Goal: Find specific page/section

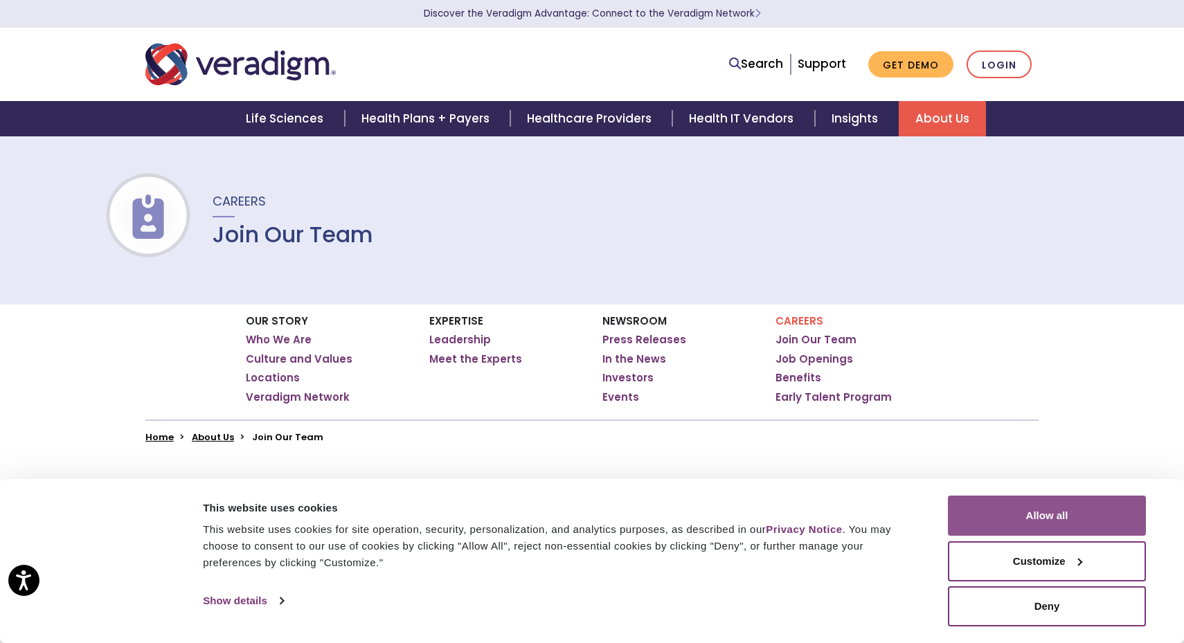
click at [1013, 504] on button "Allow all" at bounding box center [1047, 516] width 198 height 40
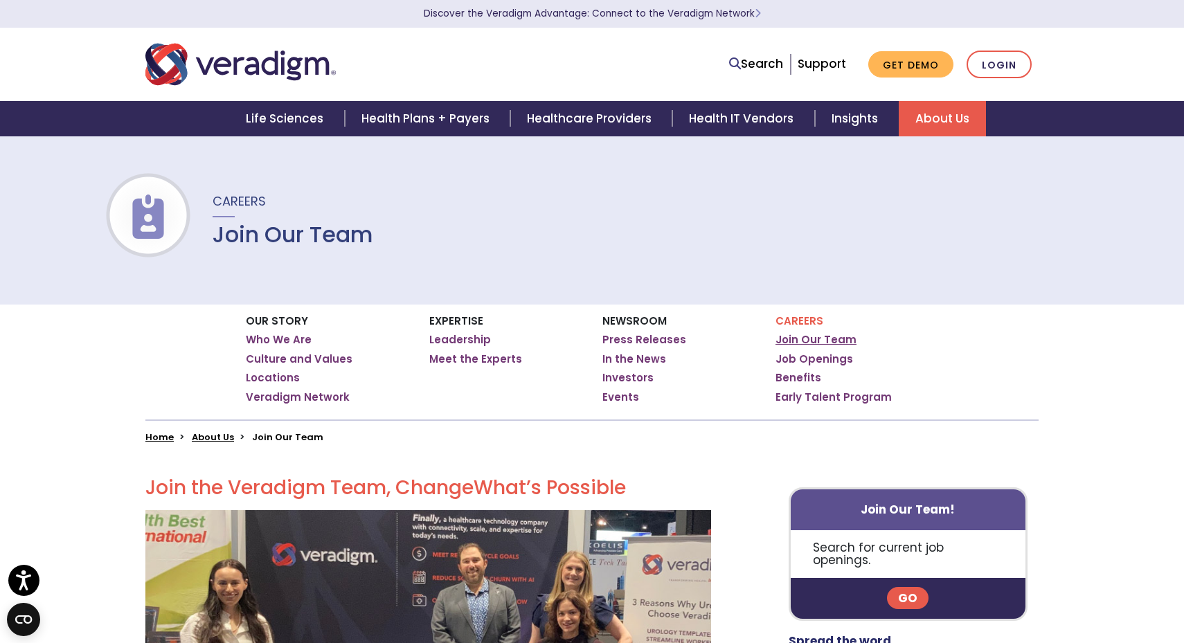
click at [830, 338] on link "Join Our Team" at bounding box center [816, 340] width 81 height 14
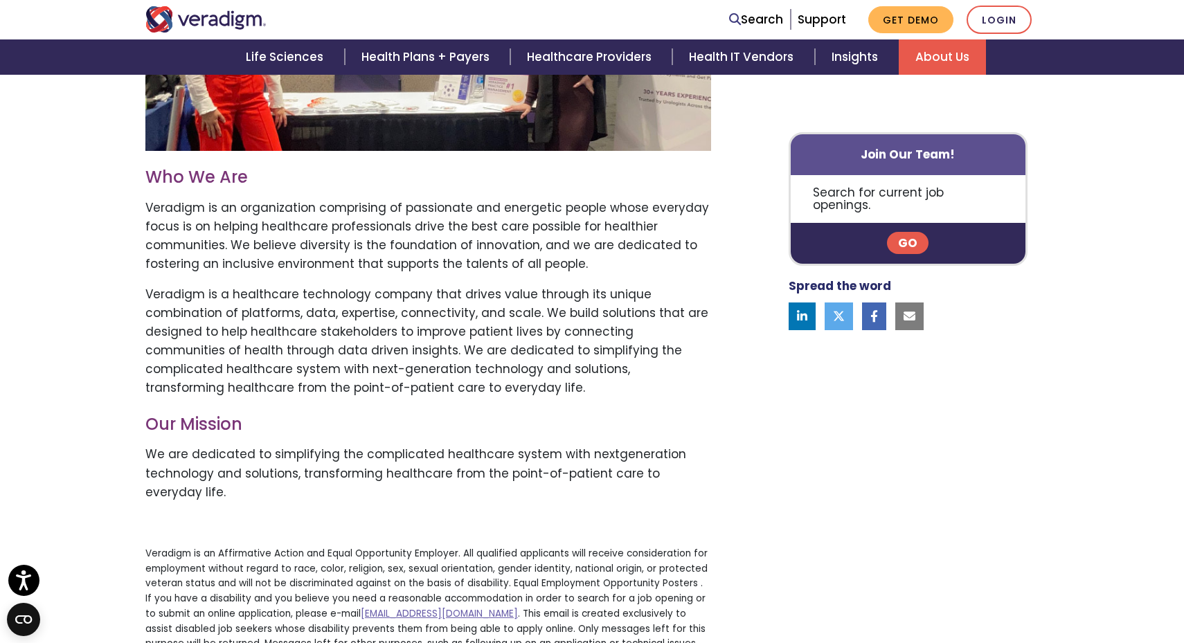
scroll to position [610, 0]
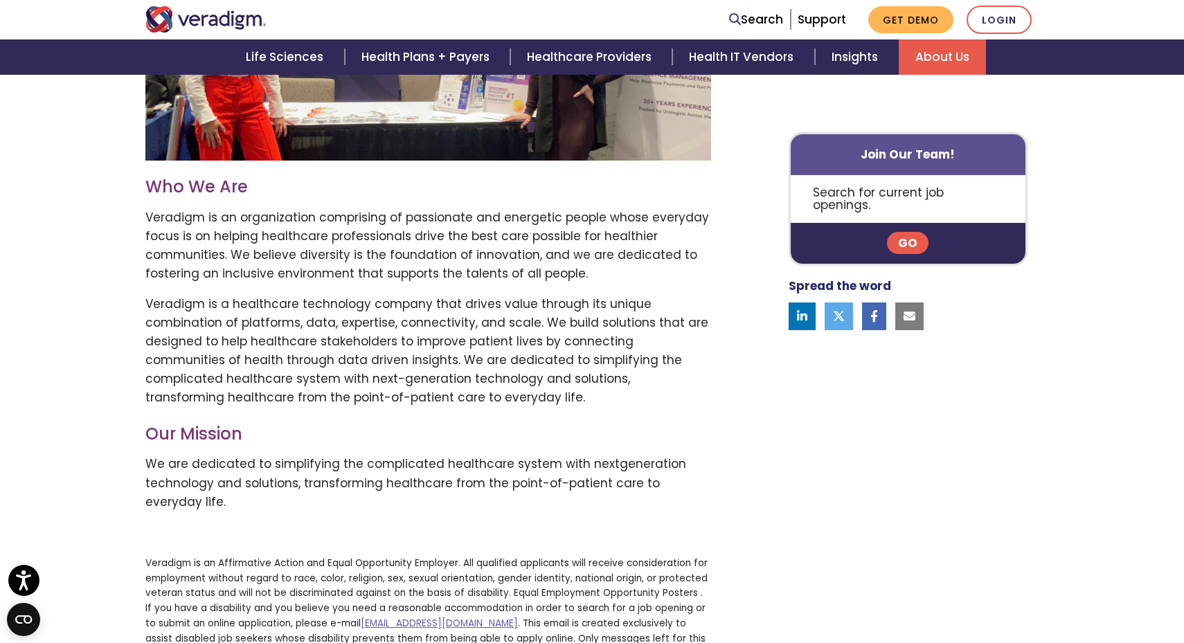
click at [910, 233] on link "Go" at bounding box center [908, 244] width 42 height 22
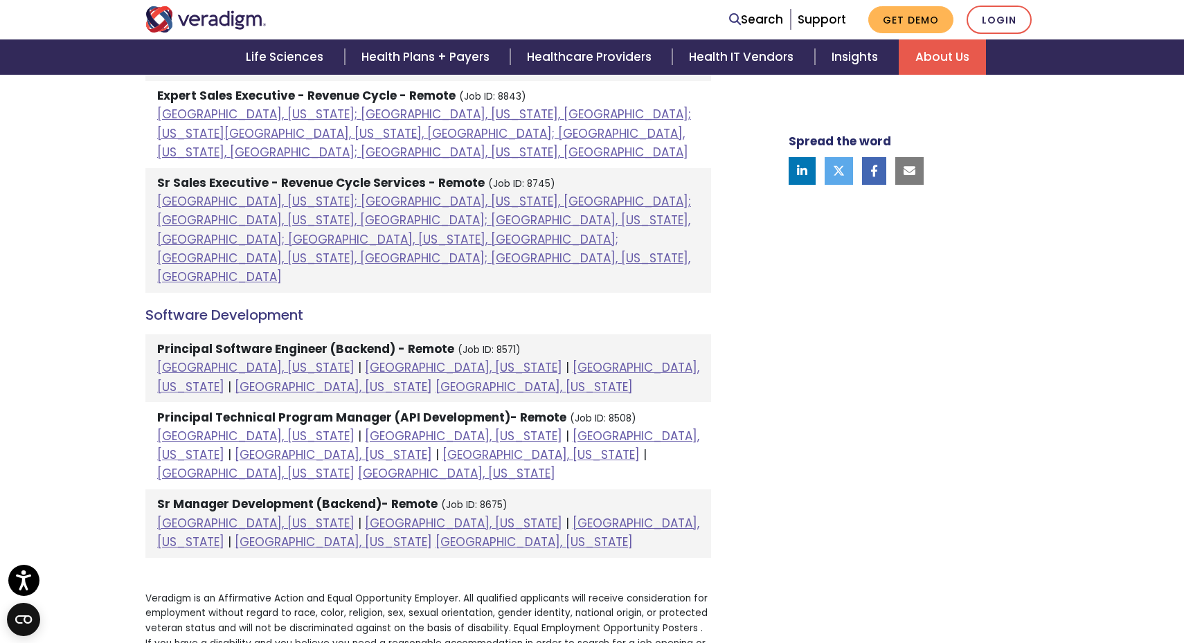
scroll to position [1468, 0]
